Goal: Task Accomplishment & Management: Manage account settings

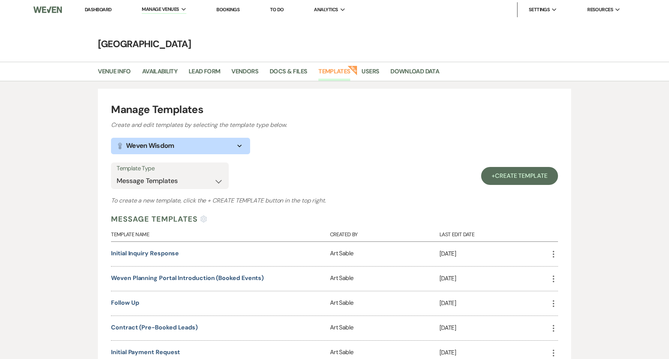
click at [98, 10] on link "Dashboard" at bounding box center [98, 9] width 27 height 6
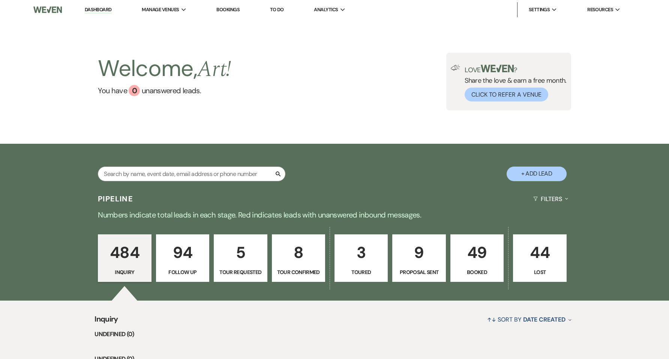
click at [477, 245] on p "49" at bounding box center [476, 252] width 43 height 25
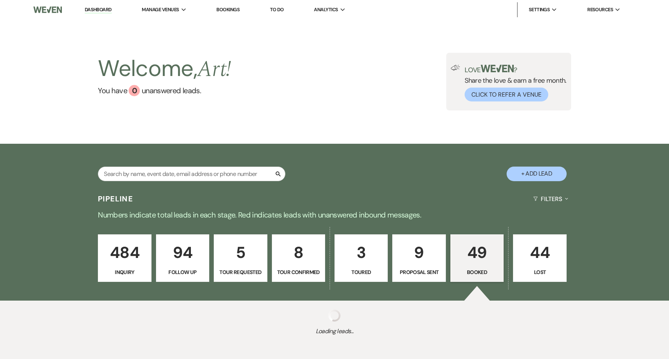
click at [536, 121] on div "Welcome, Art ! You have 0 unanswered lead s . Love ? Share the love & earn a fr…" at bounding box center [334, 81] width 669 height 124
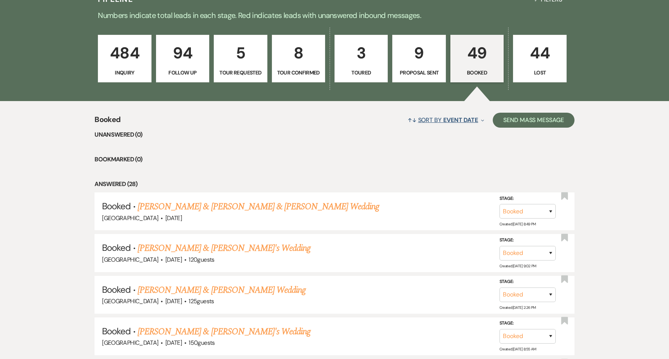
click at [458, 122] on span "Event Date" at bounding box center [460, 120] width 35 height 8
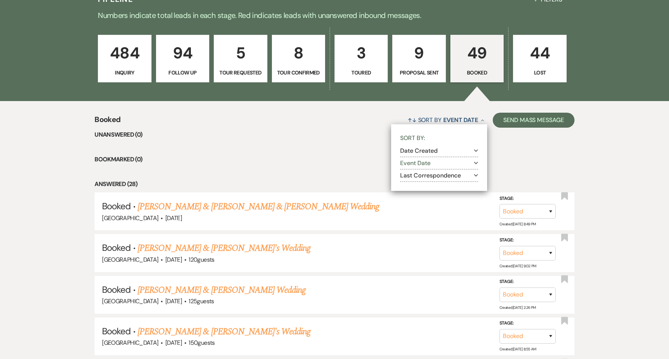
drag, startPoint x: 440, startPoint y: 151, endPoint x: 387, endPoint y: 168, distance: 54.7
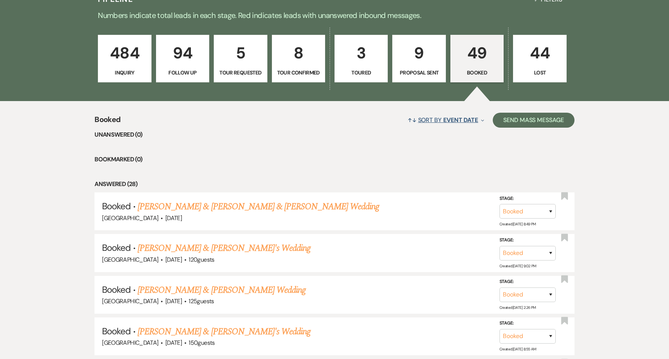
click at [443, 123] on span "Event Date" at bounding box center [460, 120] width 35 height 8
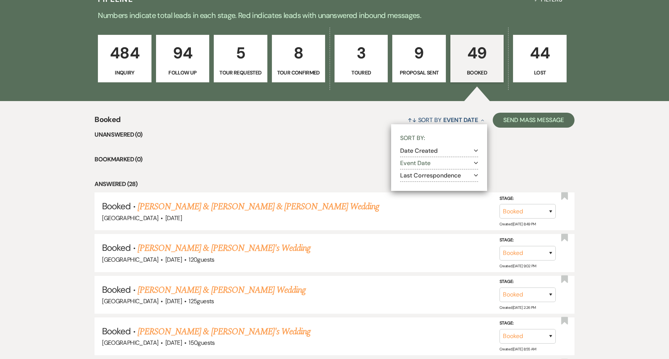
click at [425, 164] on button "Event Date Expand" at bounding box center [439, 163] width 78 height 6
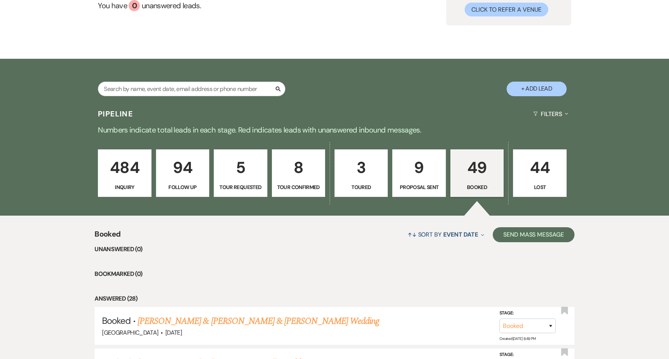
scroll to position [50, 0]
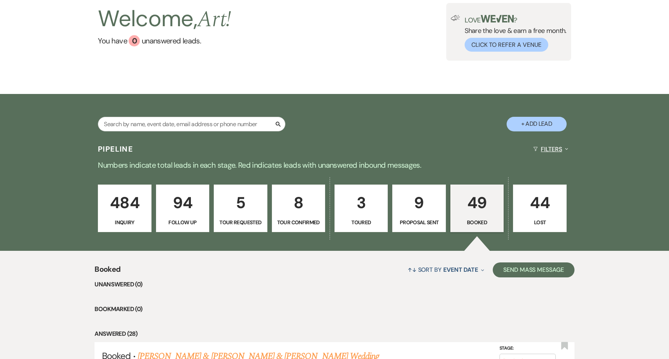
click at [549, 147] on button "Filters Expand" at bounding box center [550, 149] width 41 height 20
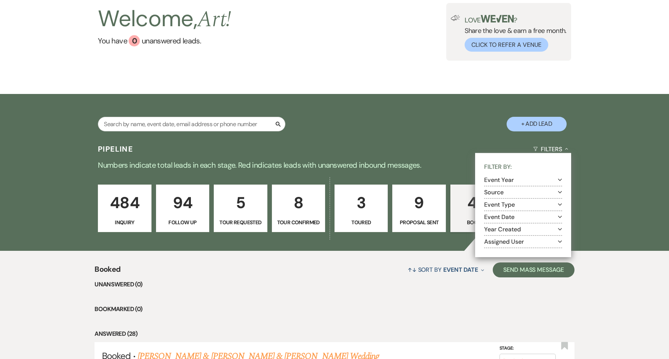
click at [512, 181] on button "Event Year Expand" at bounding box center [523, 180] width 78 height 6
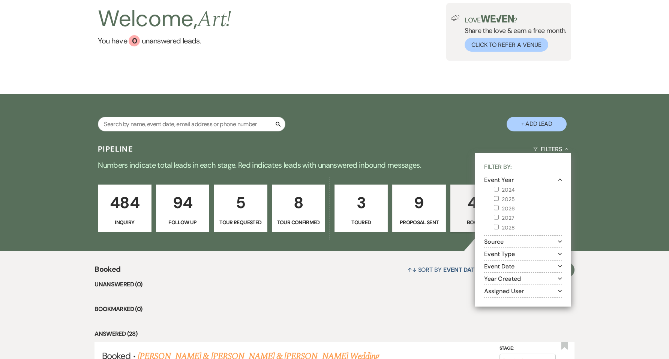
click at [510, 201] on label "2025" at bounding box center [528, 199] width 68 height 9
click at [498, 201] on input "2025" at bounding box center [496, 198] width 5 height 5
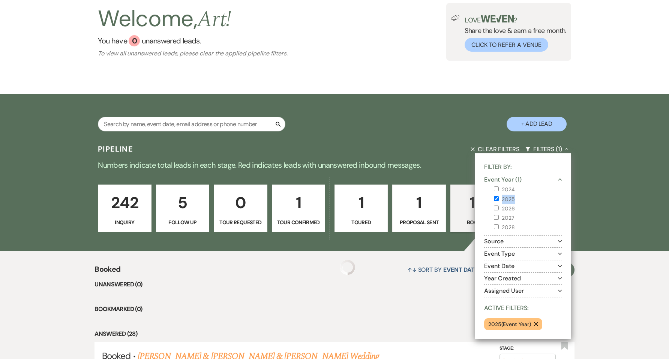
click at [510, 201] on label "2025" at bounding box center [528, 199] width 68 height 9
click at [498, 201] on input "2025" at bounding box center [496, 198] width 5 height 5
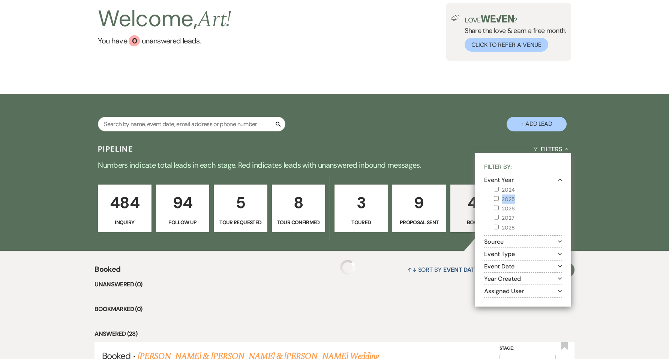
click at [510, 201] on label "2025" at bounding box center [528, 199] width 68 height 9
click at [498, 201] on input "2025" at bounding box center [496, 198] width 5 height 5
checkbox input "true"
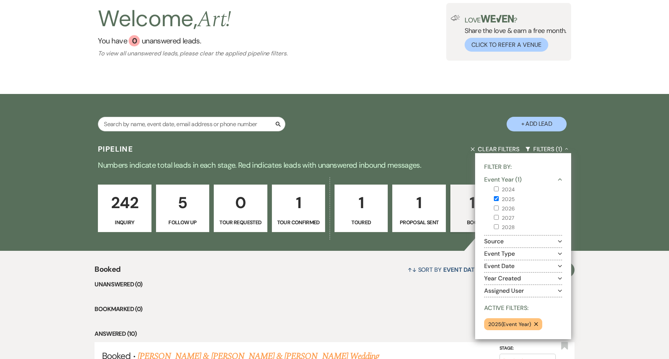
click at [510, 207] on label "2026" at bounding box center [528, 208] width 68 height 9
click at [498, 207] on input "2026" at bounding box center [496, 208] width 5 height 5
checkbox input "true"
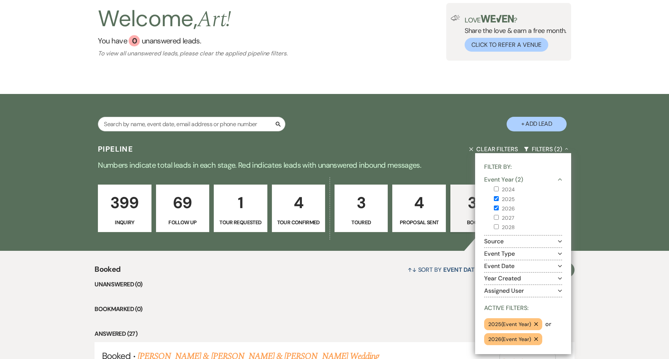
click at [509, 200] on label "2025" at bounding box center [528, 199] width 68 height 9
click at [498, 200] on input "2025" at bounding box center [496, 198] width 5 height 5
checkbox input "false"
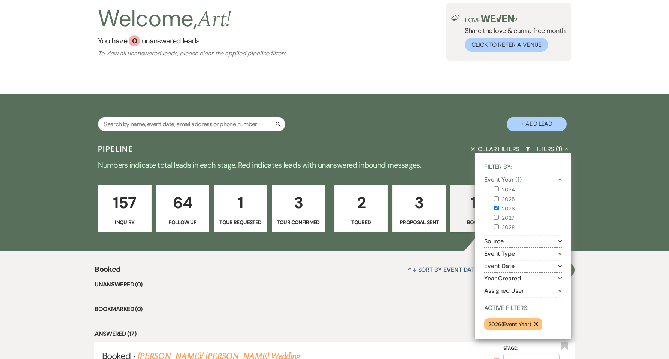
drag, startPoint x: 437, startPoint y: 313, endPoint x: 427, endPoint y: 313, distance: 9.8
click at [436, 313] on li "Bookmarked (0)" at bounding box center [333, 310] width 479 height 10
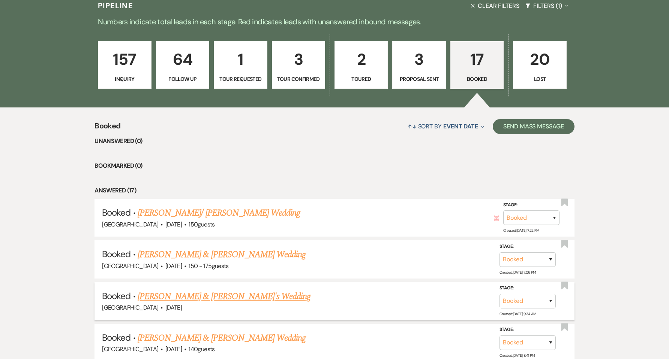
scroll to position [200, 0]
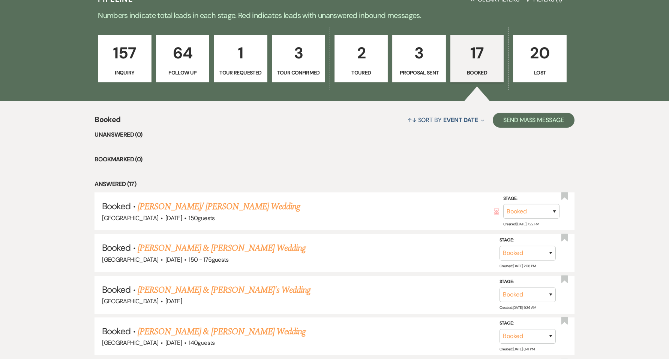
click at [238, 209] on link "[PERSON_NAME]/ [PERSON_NAME] Wedding" at bounding box center [219, 206] width 162 height 13
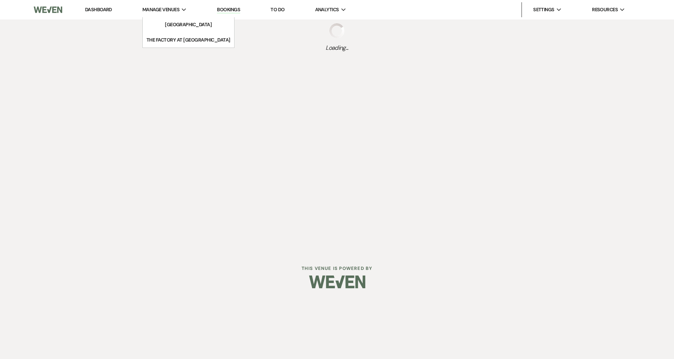
select select "5"
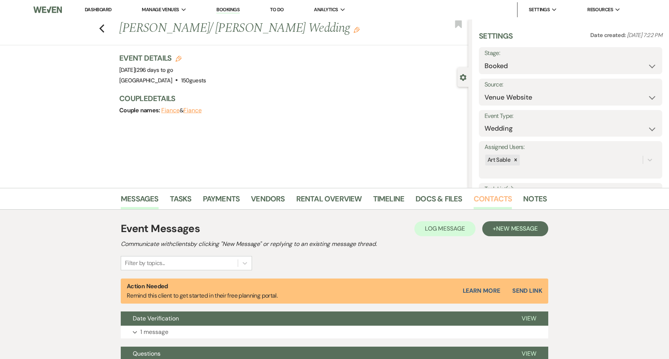
click at [490, 202] on link "Contacts" at bounding box center [492, 201] width 39 height 16
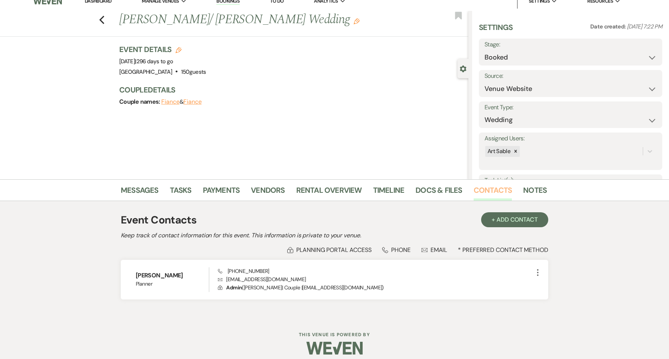
scroll to position [15, 0]
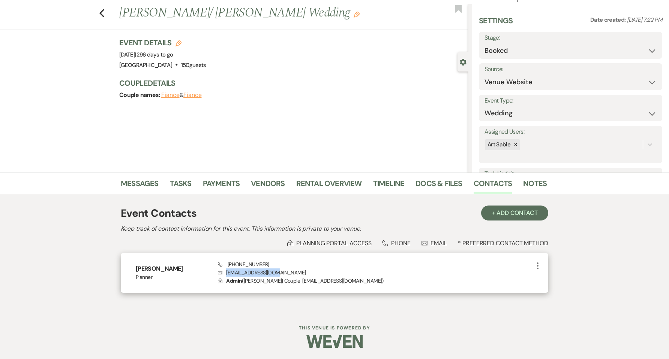
drag, startPoint x: 273, startPoint y: 273, endPoint x: 227, endPoint y: 274, distance: 45.7
click at [227, 274] on p "Envelope [EMAIL_ADDRESS][DOMAIN_NAME]" at bounding box center [375, 273] width 315 height 8
copy p "[EMAIL_ADDRESS][DOMAIN_NAME]"
drag, startPoint x: 267, startPoint y: 264, endPoint x: 228, endPoint y: 266, distance: 39.0
click at [228, 266] on div "Phone [PHONE_NUMBER] Envelope [EMAIL_ADDRESS][DOMAIN_NAME] Lock Admin ( [PERSON…" at bounding box center [375, 273] width 315 height 25
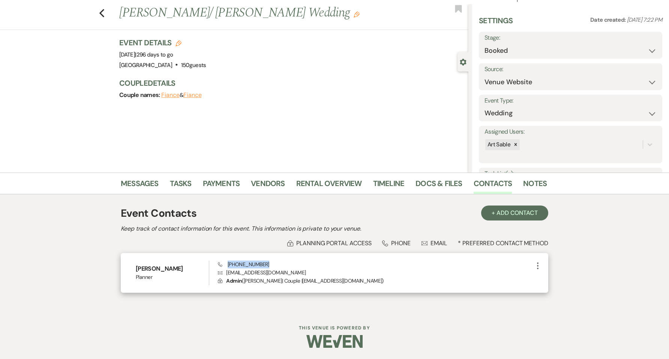
copy span "[PHONE_NUMBER]"
click at [103, 15] on icon "Previous" at bounding box center [102, 13] width 6 height 9
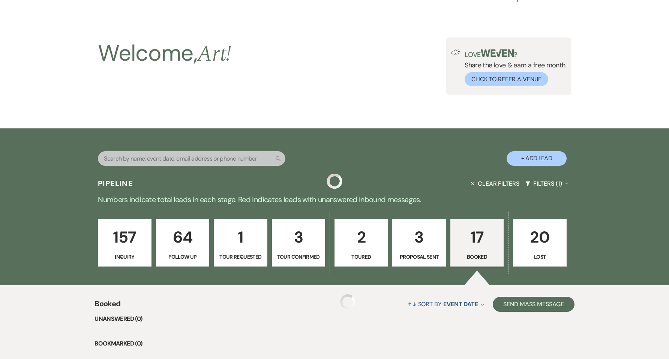
scroll to position [200, 0]
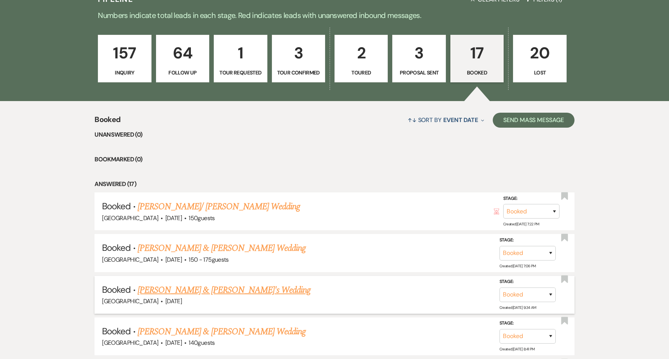
click at [206, 292] on link "[PERSON_NAME] & [PERSON_NAME]'s Wedding" at bounding box center [224, 290] width 173 height 13
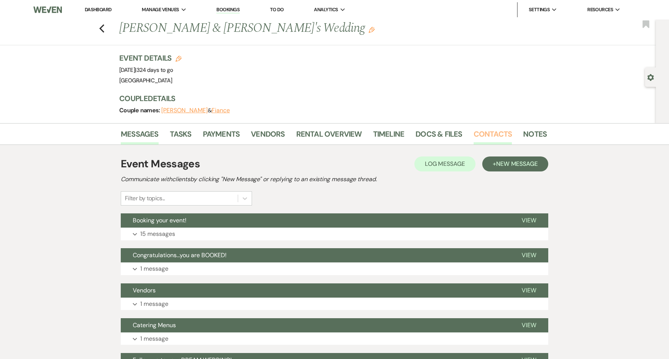
click at [485, 136] on link "Contacts" at bounding box center [492, 136] width 39 height 16
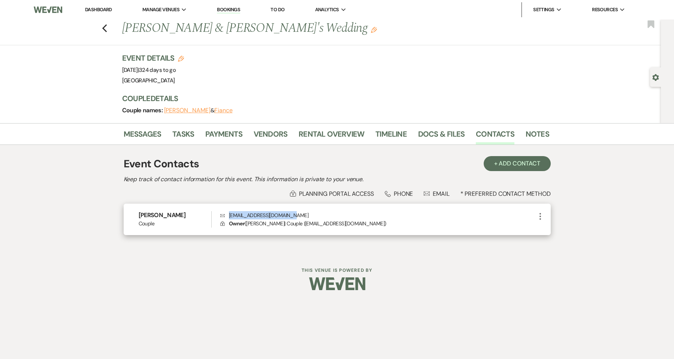
drag, startPoint x: 295, startPoint y: 216, endPoint x: 230, endPoint y: 218, distance: 65.2
click at [230, 218] on p "Envelope [EMAIL_ADDRESS][DOMAIN_NAME]" at bounding box center [377, 215] width 315 height 8
copy p "[EMAIL_ADDRESS][DOMAIN_NAME]"
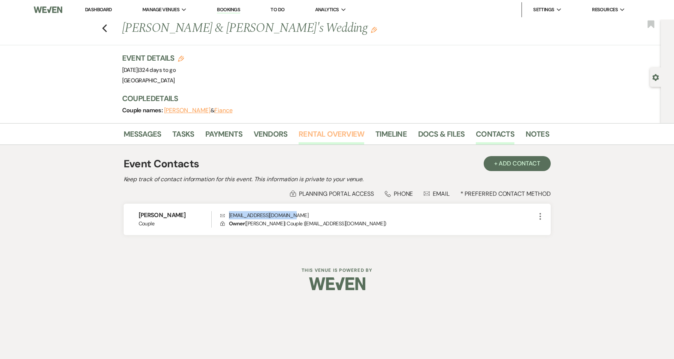
click at [339, 138] on link "Rental Overview" at bounding box center [332, 136] width 66 height 16
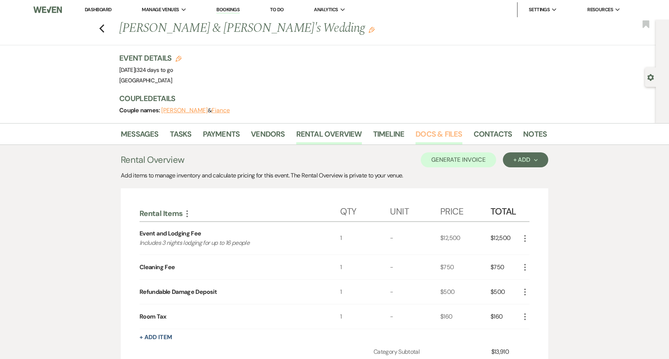
click at [430, 135] on link "Docs & Files" at bounding box center [438, 136] width 46 height 16
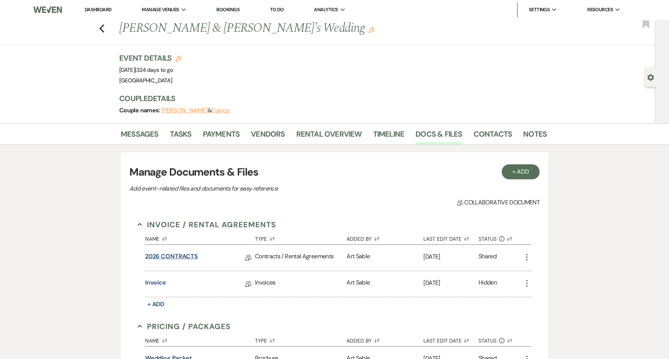
click at [182, 257] on link "2026 CONTRACTS" at bounding box center [171, 258] width 53 height 12
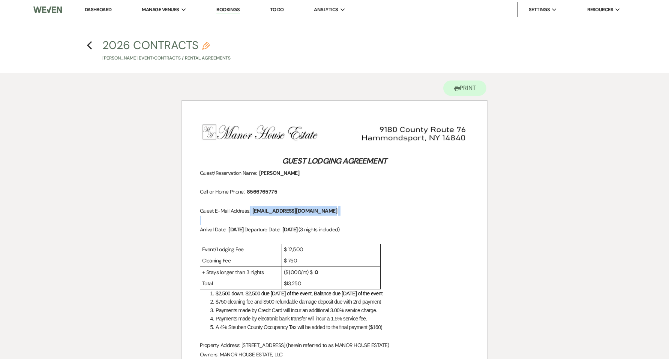
drag, startPoint x: 250, startPoint y: 213, endPoint x: 321, endPoint y: 216, distance: 70.9
click at [352, 216] on p at bounding box center [334, 220] width 269 height 9
drag, startPoint x: 277, startPoint y: 191, endPoint x: 254, endPoint y: 191, distance: 22.9
click at [254, 191] on span "8566765775" at bounding box center [262, 192] width 32 height 9
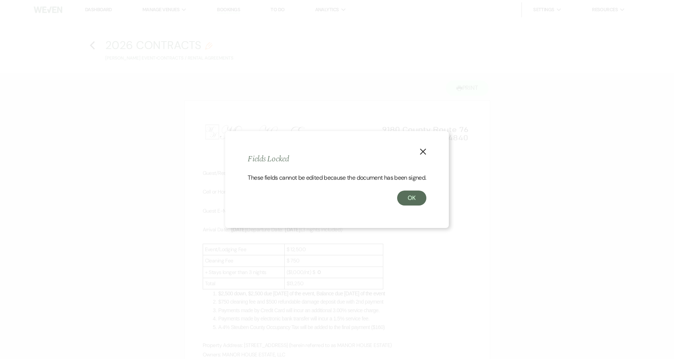
click at [423, 148] on icon "X" at bounding box center [423, 151] width 7 height 7
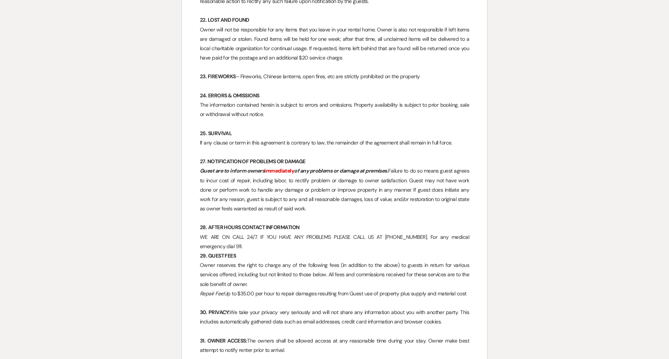
scroll to position [1526, 0]
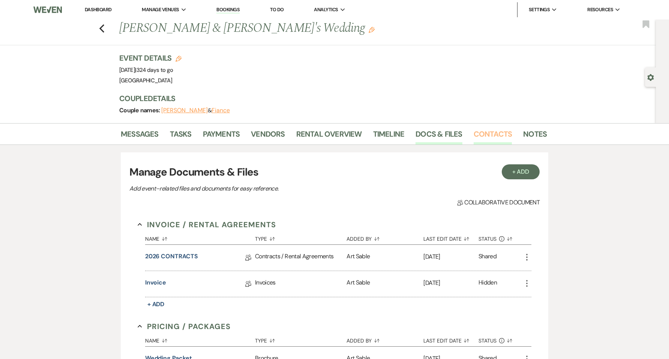
click at [488, 133] on link "Contacts" at bounding box center [492, 136] width 39 height 16
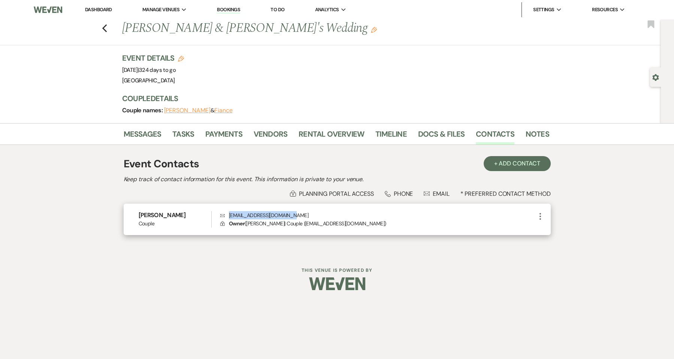
drag, startPoint x: 295, startPoint y: 217, endPoint x: 230, endPoint y: 217, distance: 64.8
click at [230, 217] on p "Envelope [EMAIL_ADDRESS][DOMAIN_NAME]" at bounding box center [377, 215] width 315 height 8
copy p "[EMAIL_ADDRESS][DOMAIN_NAME]"
click at [106, 31] on use "button" at bounding box center [104, 28] width 5 height 8
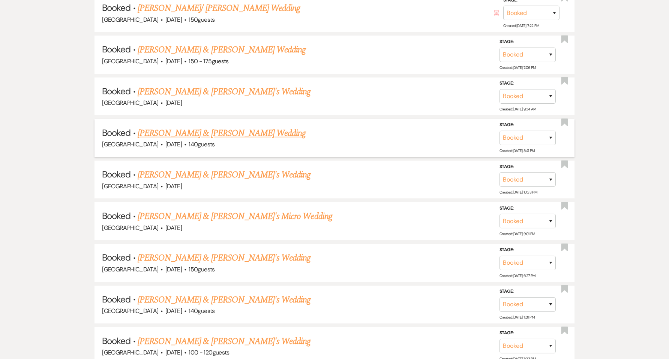
scroll to position [399, 0]
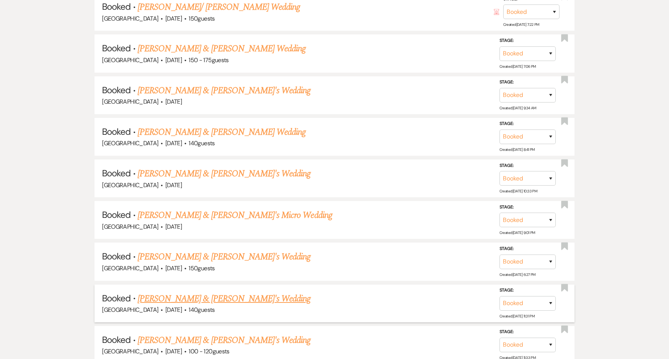
click at [227, 298] on link "[PERSON_NAME] & [PERSON_NAME]'s Wedding" at bounding box center [224, 298] width 173 height 13
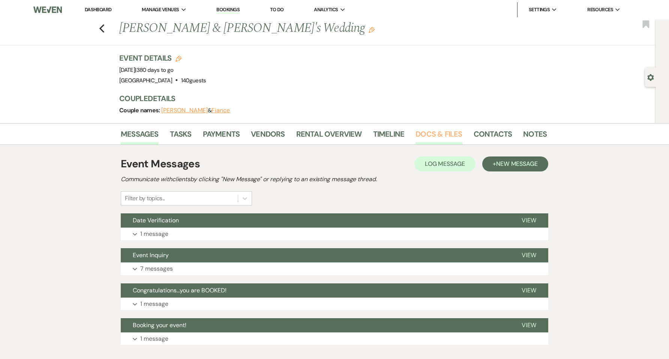
click at [446, 136] on link "Docs & Files" at bounding box center [438, 136] width 46 height 16
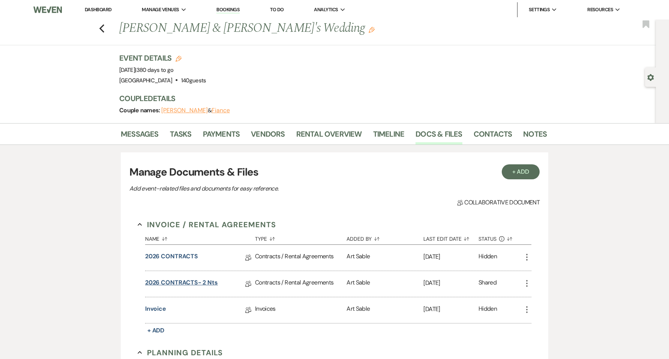
click at [186, 283] on link "2026 CONTRACTS- 2 nts" at bounding box center [181, 284] width 73 height 12
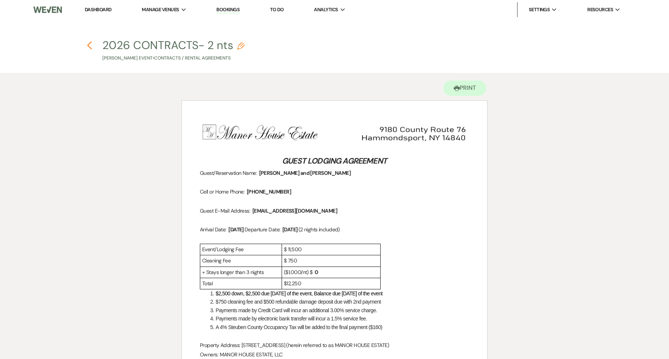
click at [88, 45] on use "button" at bounding box center [89, 45] width 5 height 8
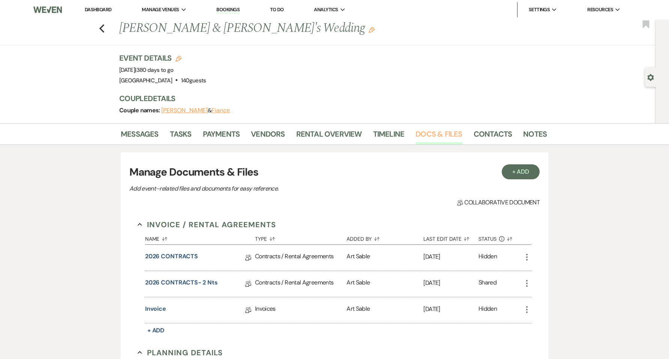
click at [427, 137] on link "Docs & Files" at bounding box center [438, 136] width 46 height 16
click at [486, 136] on link "Contacts" at bounding box center [492, 136] width 39 height 16
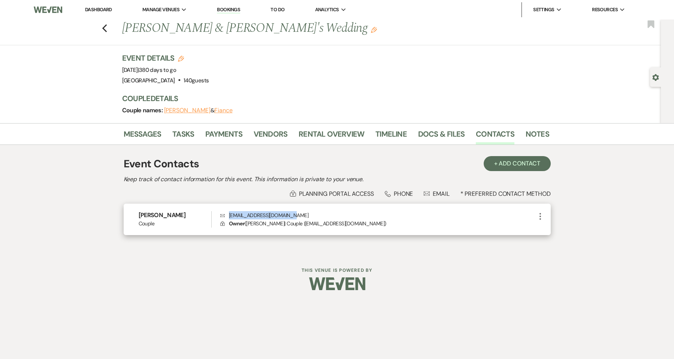
drag, startPoint x: 297, startPoint y: 218, endPoint x: 229, endPoint y: 218, distance: 68.2
click at [229, 218] on p "Envelope [EMAIL_ADDRESS][DOMAIN_NAME]" at bounding box center [377, 215] width 315 height 8
copy p "[EMAIL_ADDRESS][DOMAIN_NAME]"
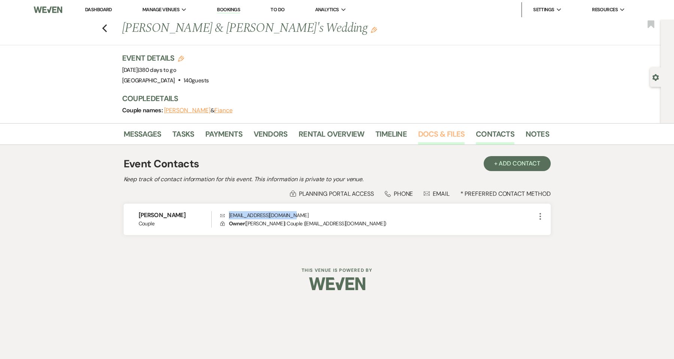
click at [433, 138] on link "Docs & Files" at bounding box center [441, 136] width 46 height 16
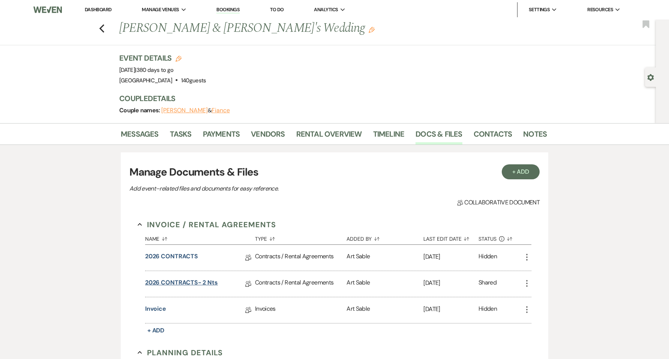
click at [189, 281] on link "2026 CONTRACTS- 2 nts" at bounding box center [181, 284] width 73 height 12
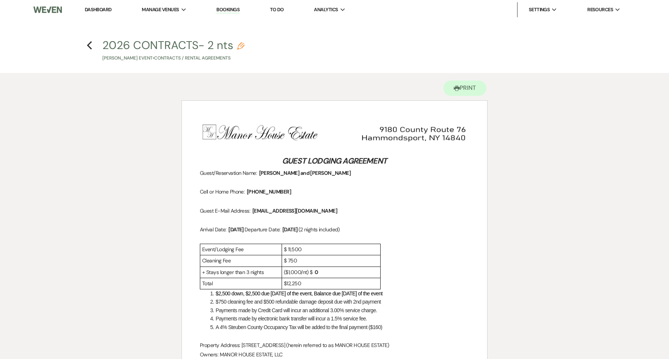
click at [85, 44] on h4 "Previous 2026 CONTRACTS- 2 nts Pencil [PERSON_NAME] Event • Contracts / Rental …" at bounding box center [334, 49] width 540 height 24
click at [88, 44] on use "button" at bounding box center [89, 45] width 5 height 8
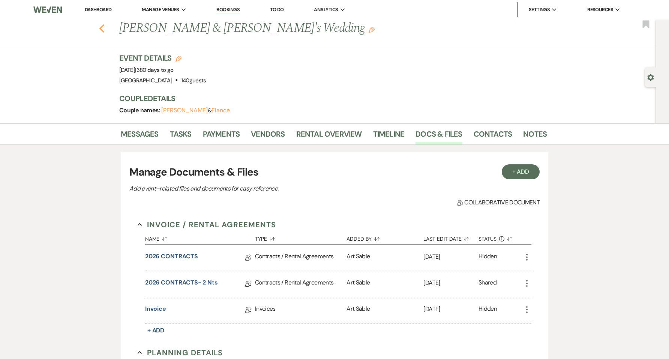
click at [104, 26] on use "button" at bounding box center [101, 28] width 5 height 8
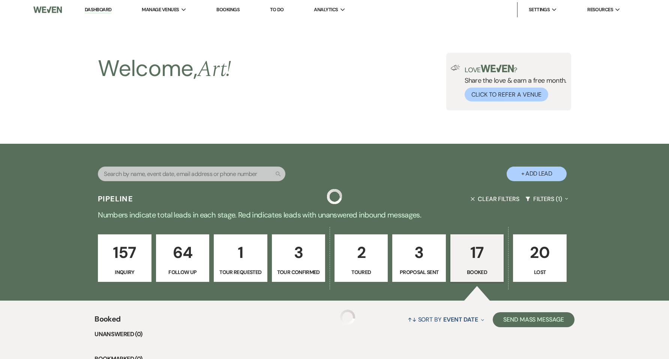
scroll to position [399, 0]
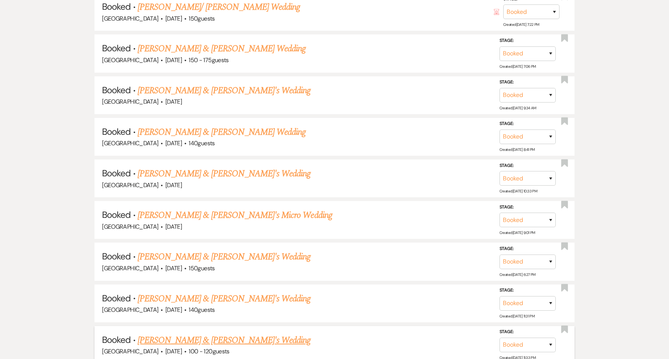
click at [208, 342] on link "[PERSON_NAME] & [PERSON_NAME]'s Wedding" at bounding box center [224, 340] width 173 height 13
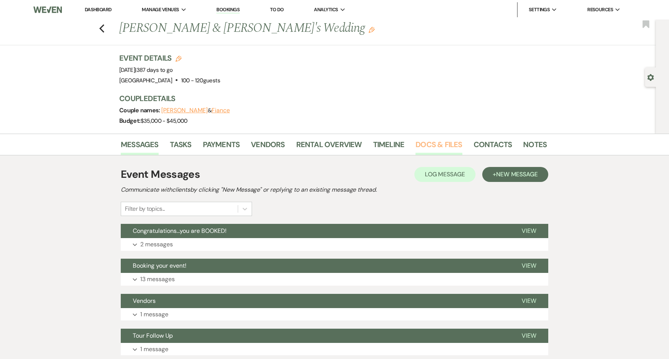
click at [448, 145] on link "Docs & Files" at bounding box center [438, 147] width 46 height 16
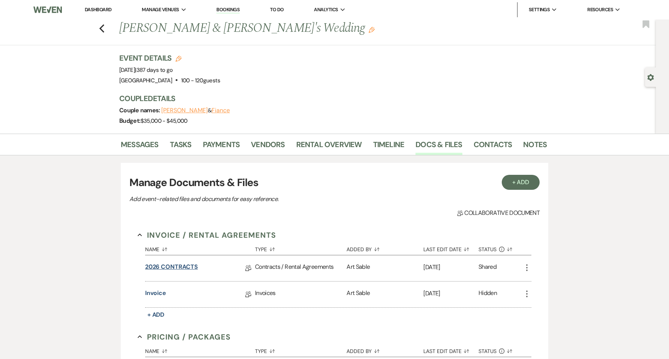
click at [174, 268] on link "2026 CONTRACTS" at bounding box center [171, 269] width 53 height 12
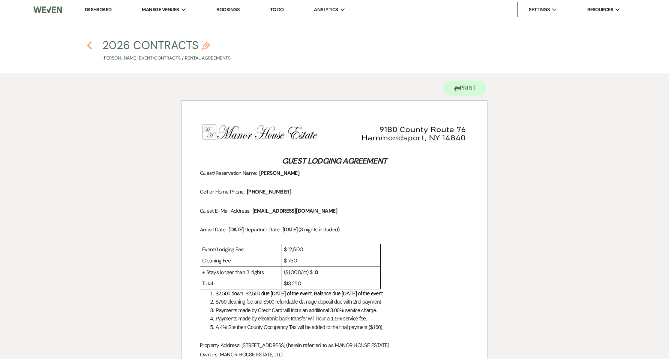
click at [88, 47] on icon "Previous" at bounding box center [90, 45] width 6 height 9
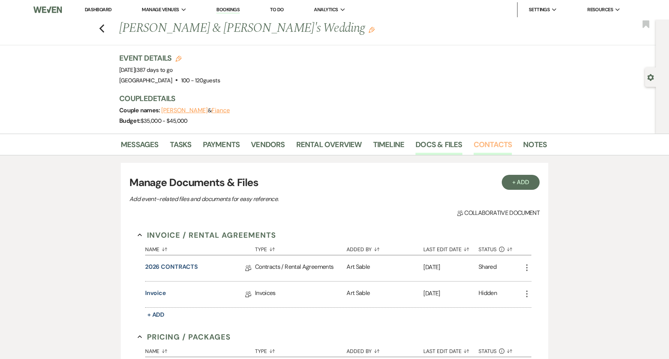
click at [489, 148] on link "Contacts" at bounding box center [492, 147] width 39 height 16
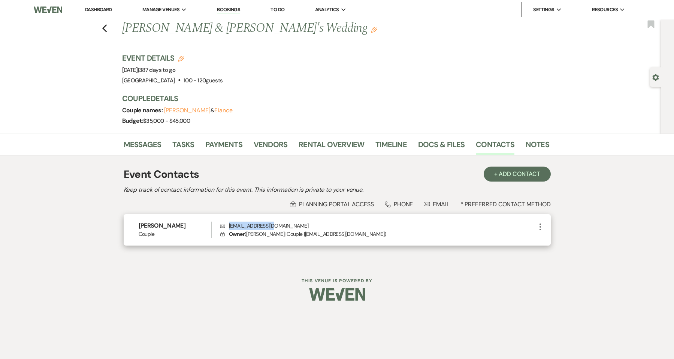
drag, startPoint x: 274, startPoint y: 226, endPoint x: 230, endPoint y: 228, distance: 44.3
click at [230, 228] on p "Envelope [EMAIL_ADDRESS][DOMAIN_NAME]" at bounding box center [377, 226] width 315 height 8
copy p "[EMAIL_ADDRESS][DOMAIN_NAME]"
click at [442, 146] on link "Docs & Files" at bounding box center [441, 147] width 46 height 16
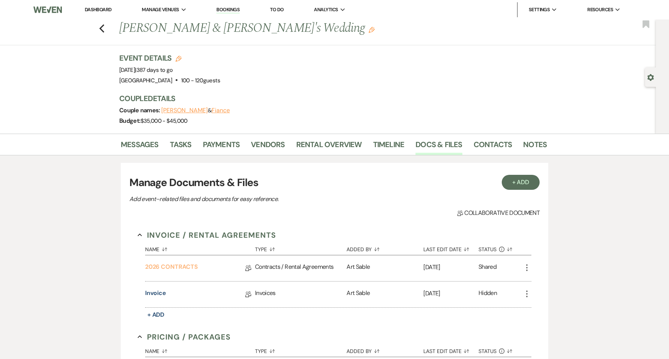
click at [170, 263] on link "2026 CONTRACTS" at bounding box center [171, 269] width 53 height 12
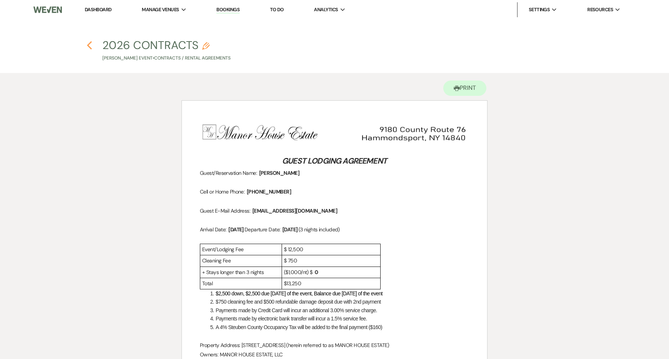
click at [88, 45] on use "button" at bounding box center [89, 45] width 5 height 8
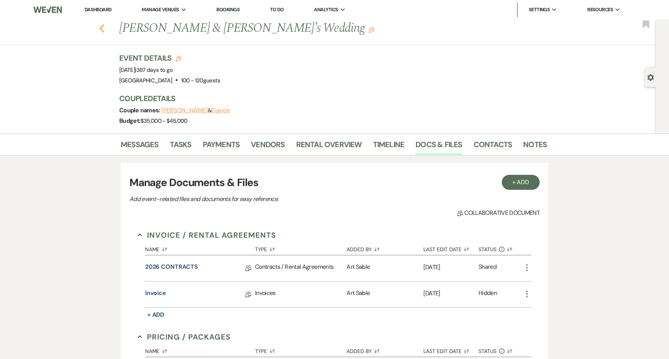
click at [103, 27] on icon "Previous" at bounding box center [102, 28] width 6 height 9
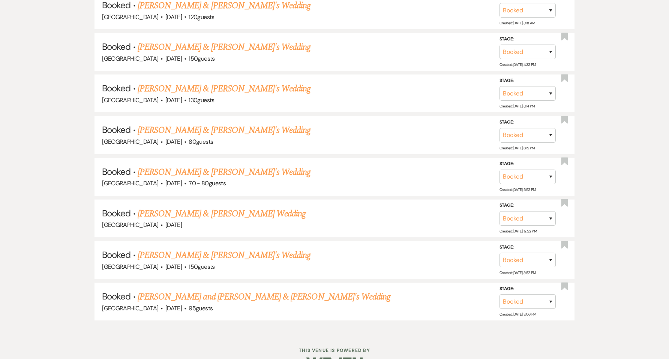
scroll to position [799, 0]
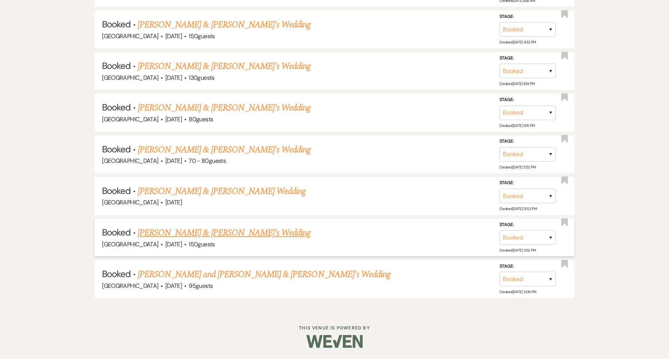
click at [222, 234] on link "[PERSON_NAME] & [PERSON_NAME]'s Wedding" at bounding box center [224, 232] width 173 height 13
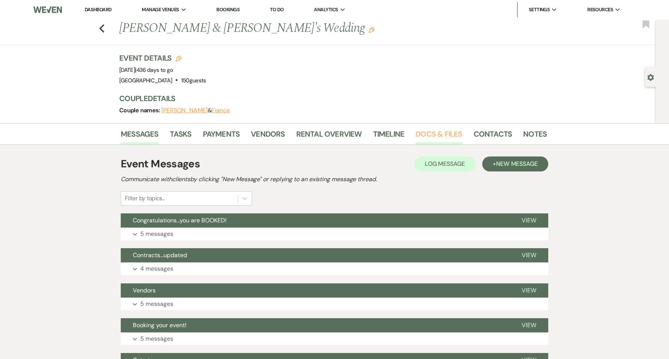
click at [444, 137] on link "Docs & Files" at bounding box center [438, 136] width 46 height 16
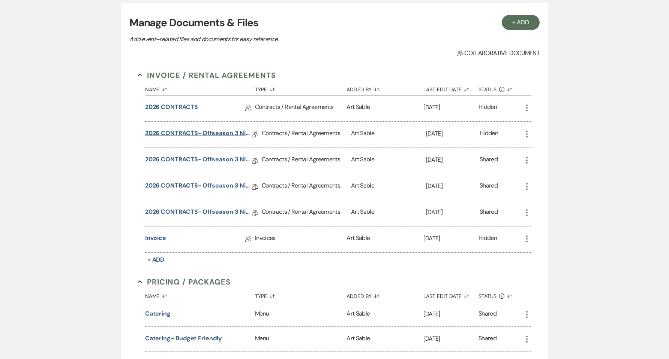
scroll to position [150, 0]
click at [213, 212] on link "2026 CONTRACTS- offseason 3 nights" at bounding box center [198, 213] width 107 height 12
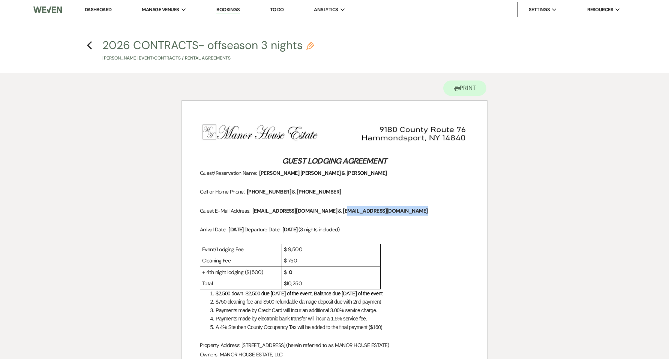
drag, startPoint x: 387, startPoint y: 213, endPoint x: 316, endPoint y: 212, distance: 71.2
click at [316, 212] on p "Guest E-Mail Address: ﻿ [EMAIL_ADDRESS][DOMAIN_NAME] & [EMAIL_ADDRESS][DOMAIN_N…" at bounding box center [334, 210] width 269 height 9
click at [87, 49] on icon "Previous" at bounding box center [90, 45] width 6 height 9
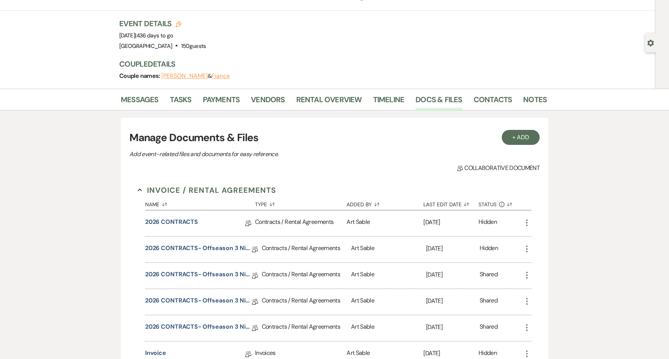
scroll to position [50, 0]
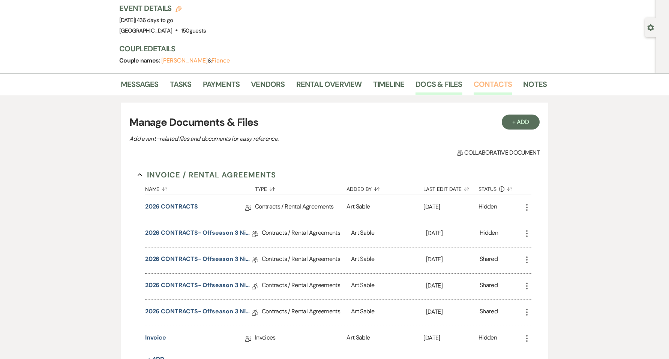
click at [485, 87] on link "Contacts" at bounding box center [492, 86] width 39 height 16
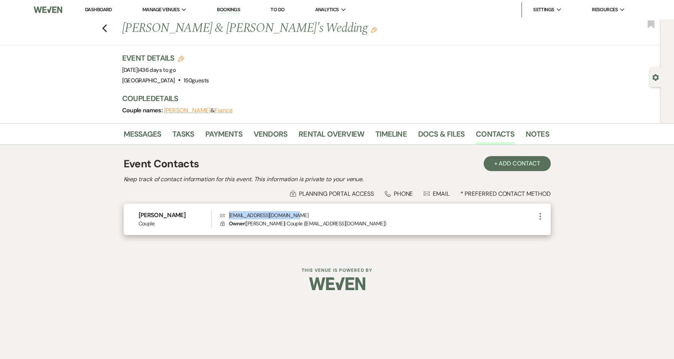
drag, startPoint x: 298, startPoint y: 214, endPoint x: 229, endPoint y: 216, distance: 69.0
click at [229, 216] on p "Envelope [EMAIL_ADDRESS][DOMAIN_NAME]" at bounding box center [377, 215] width 315 height 8
copy p "[EMAIL_ADDRESS][DOMAIN_NAME]"
click at [106, 30] on icon "Previous" at bounding box center [105, 28] width 6 height 9
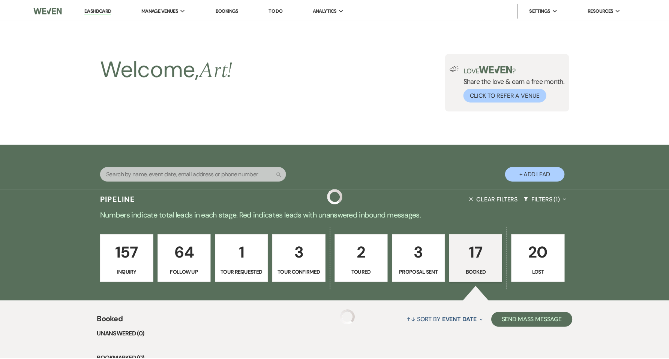
scroll to position [799, 0]
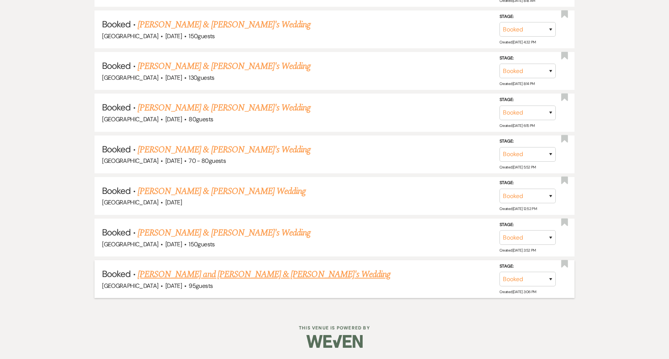
click at [226, 278] on link "[PERSON_NAME] and [PERSON_NAME] & [PERSON_NAME]'s Wedding" at bounding box center [264, 274] width 253 height 13
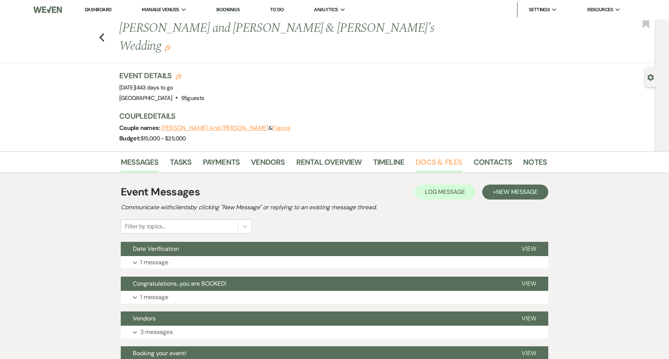
click at [423, 156] on link "Docs & Files" at bounding box center [438, 164] width 46 height 16
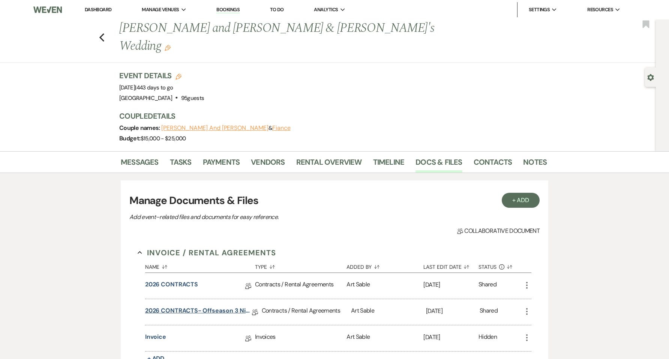
click at [215, 307] on link "2026 CONTRACTS- offseason 3 nights" at bounding box center [198, 313] width 107 height 12
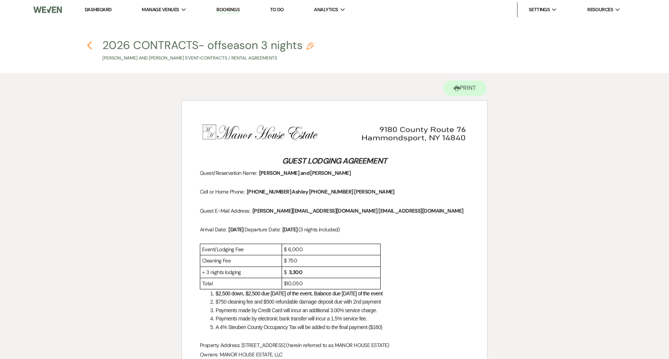
click at [88, 43] on icon "Previous" at bounding box center [90, 45] width 6 height 9
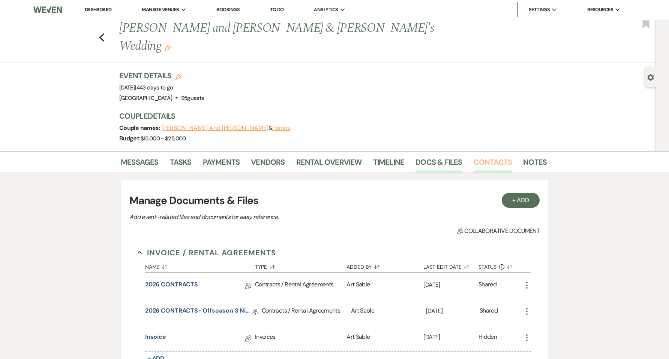
click at [485, 156] on link "Contacts" at bounding box center [492, 164] width 39 height 16
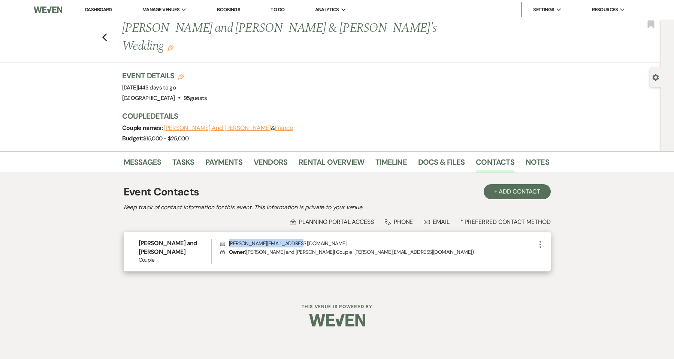
drag, startPoint x: 298, startPoint y: 227, endPoint x: 229, endPoint y: 228, distance: 68.2
click at [229, 239] on p "Envelope [EMAIL_ADDRESS][DOMAIN_NAME]" at bounding box center [377, 243] width 315 height 8
copy p "[PERSON_NAME][EMAIL_ADDRESS][DOMAIN_NAME]"
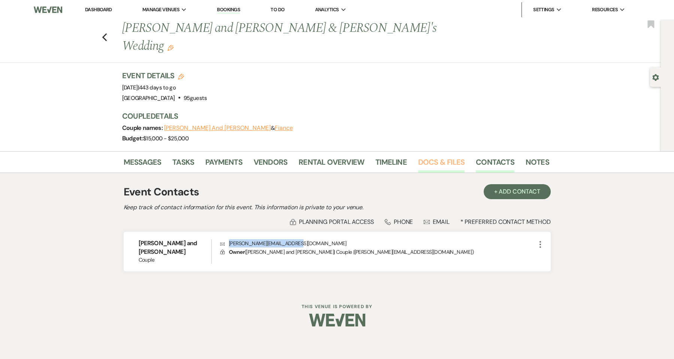
click at [429, 156] on link "Docs & Files" at bounding box center [441, 164] width 46 height 16
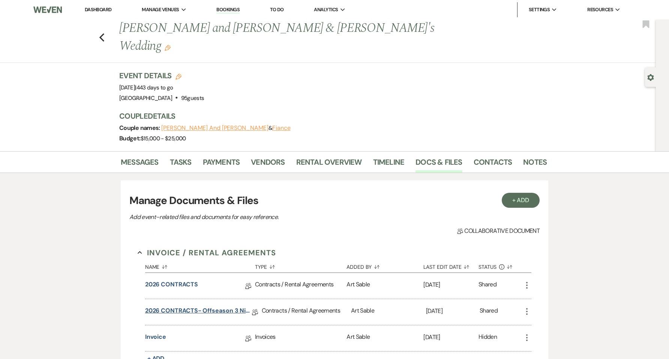
click at [203, 307] on link "2026 CONTRACTS- offseason 3 nights" at bounding box center [198, 313] width 107 height 12
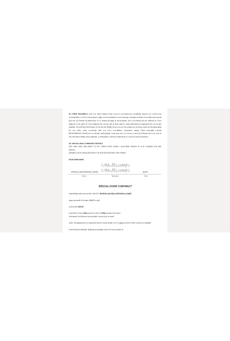
scroll to position [1973, 0]
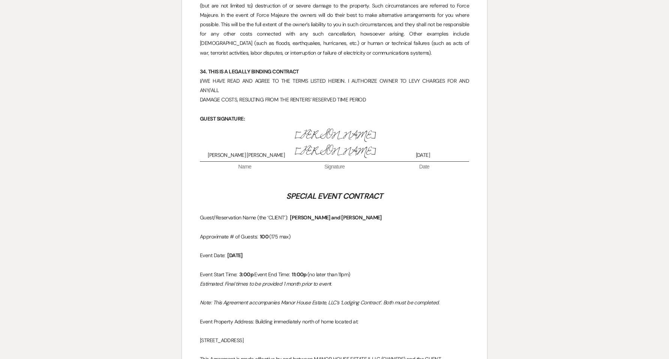
click at [114, 176] on div "Printer Print Add Photo + Insert Field Expand Standard Field Smart Field Signat…" at bounding box center [334, 293] width 540 height 4386
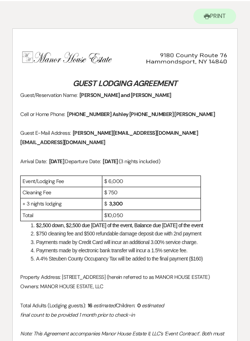
scroll to position [100, 0]
